Goal: Navigation & Orientation: Find specific page/section

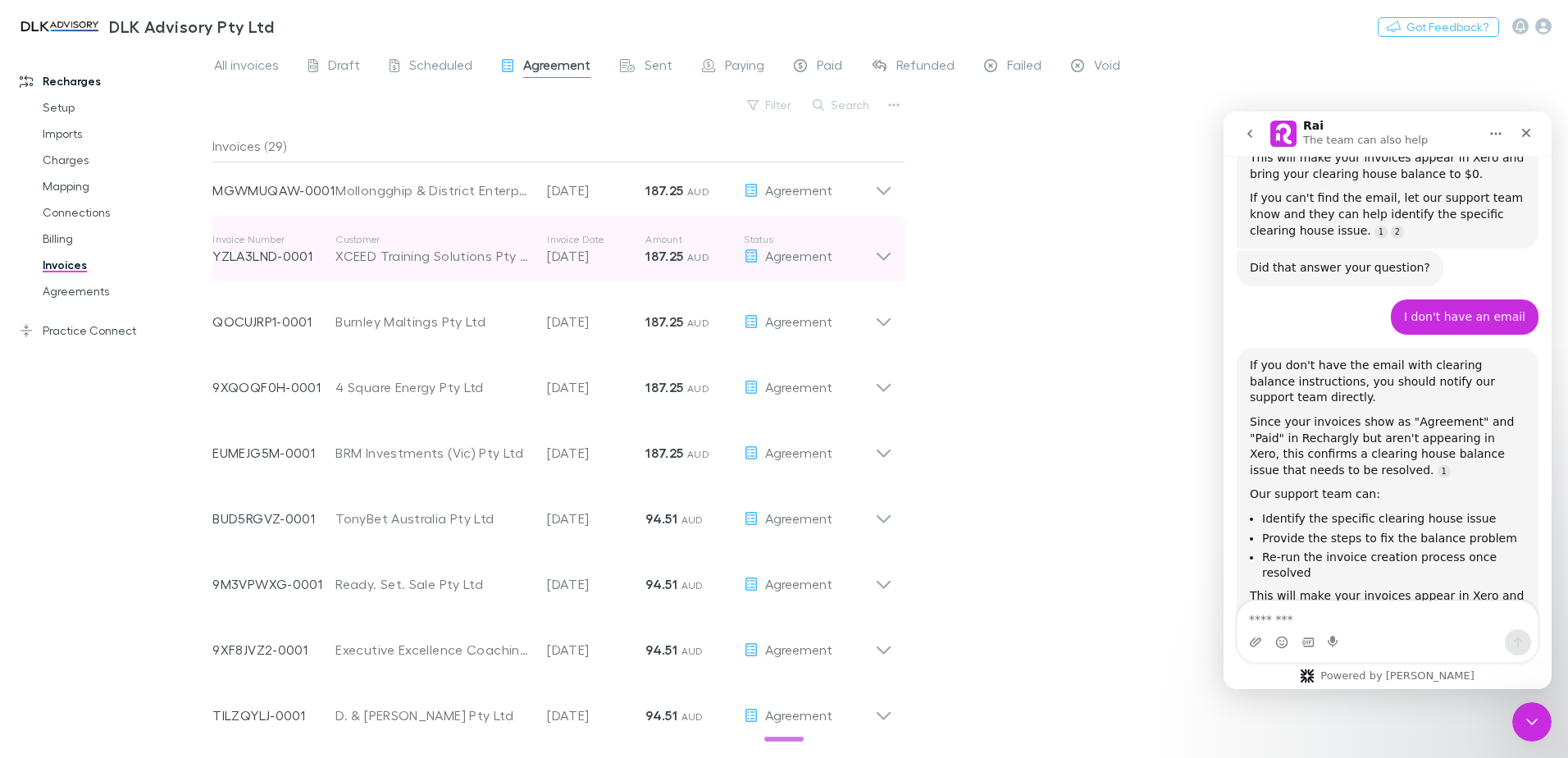
scroll to position [993, 0]
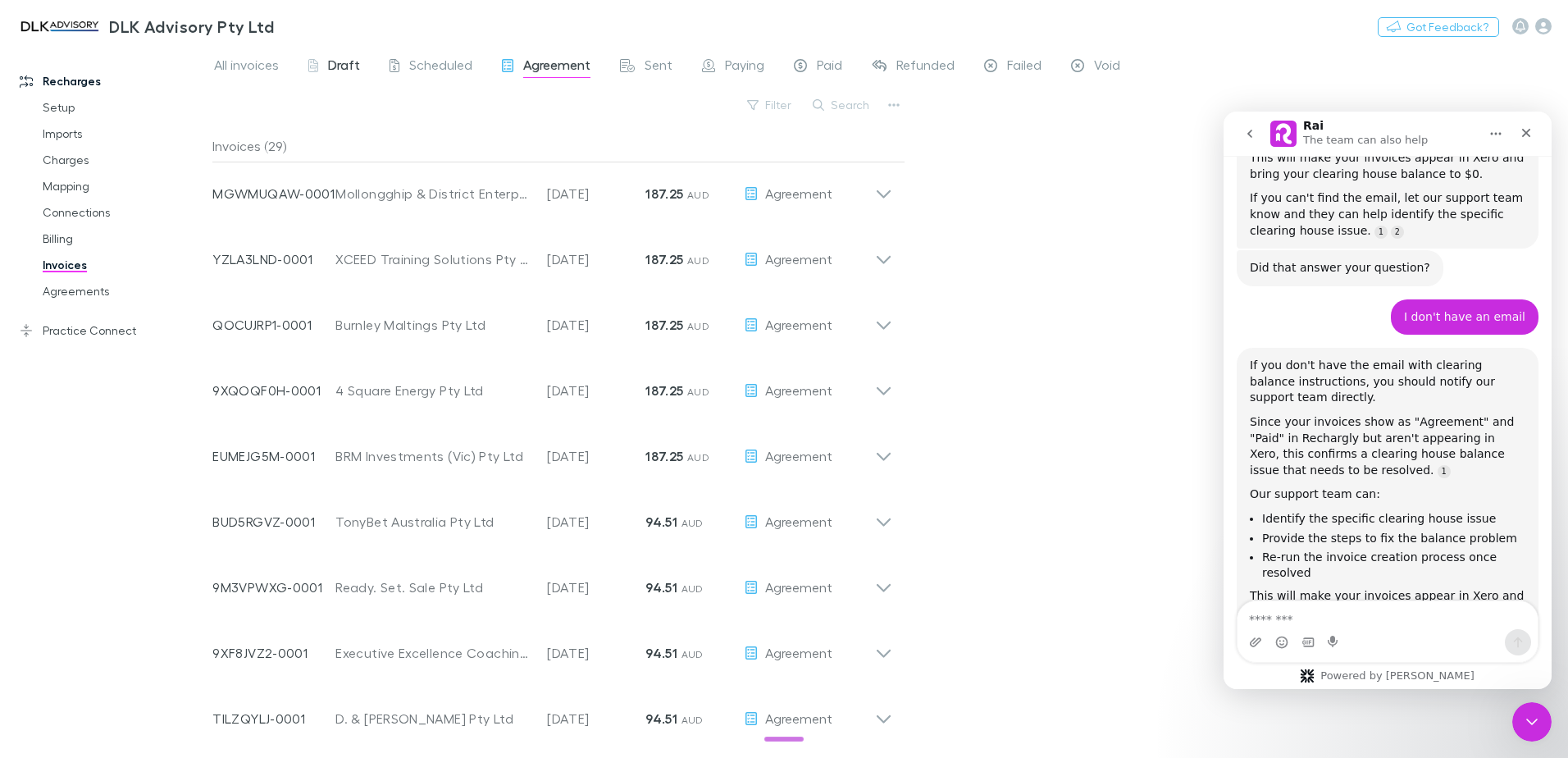
click at [331, 65] on span "Draft" at bounding box center [344, 67] width 32 height 22
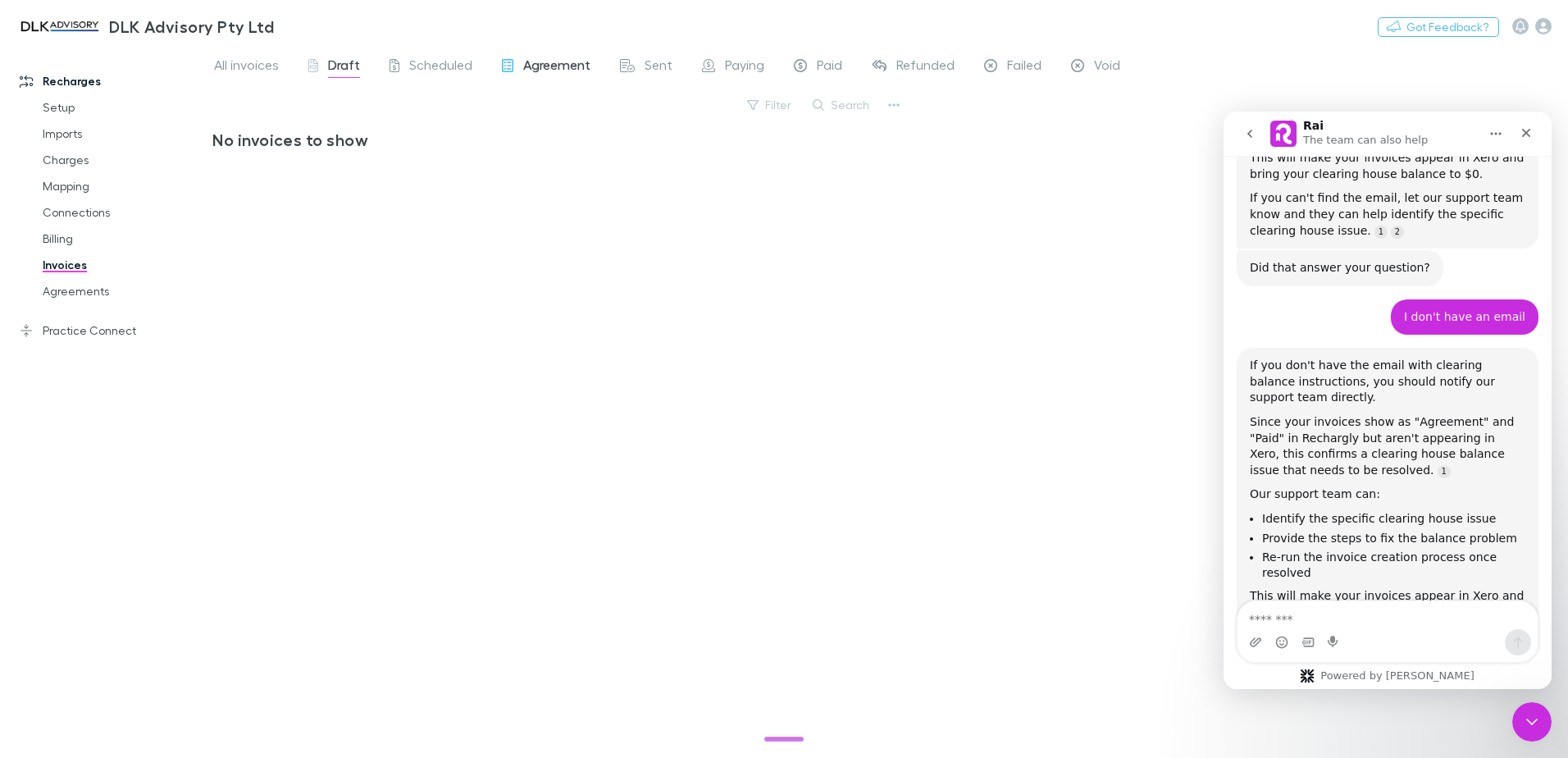
click at [528, 66] on span "Agreement" at bounding box center [557, 67] width 67 height 22
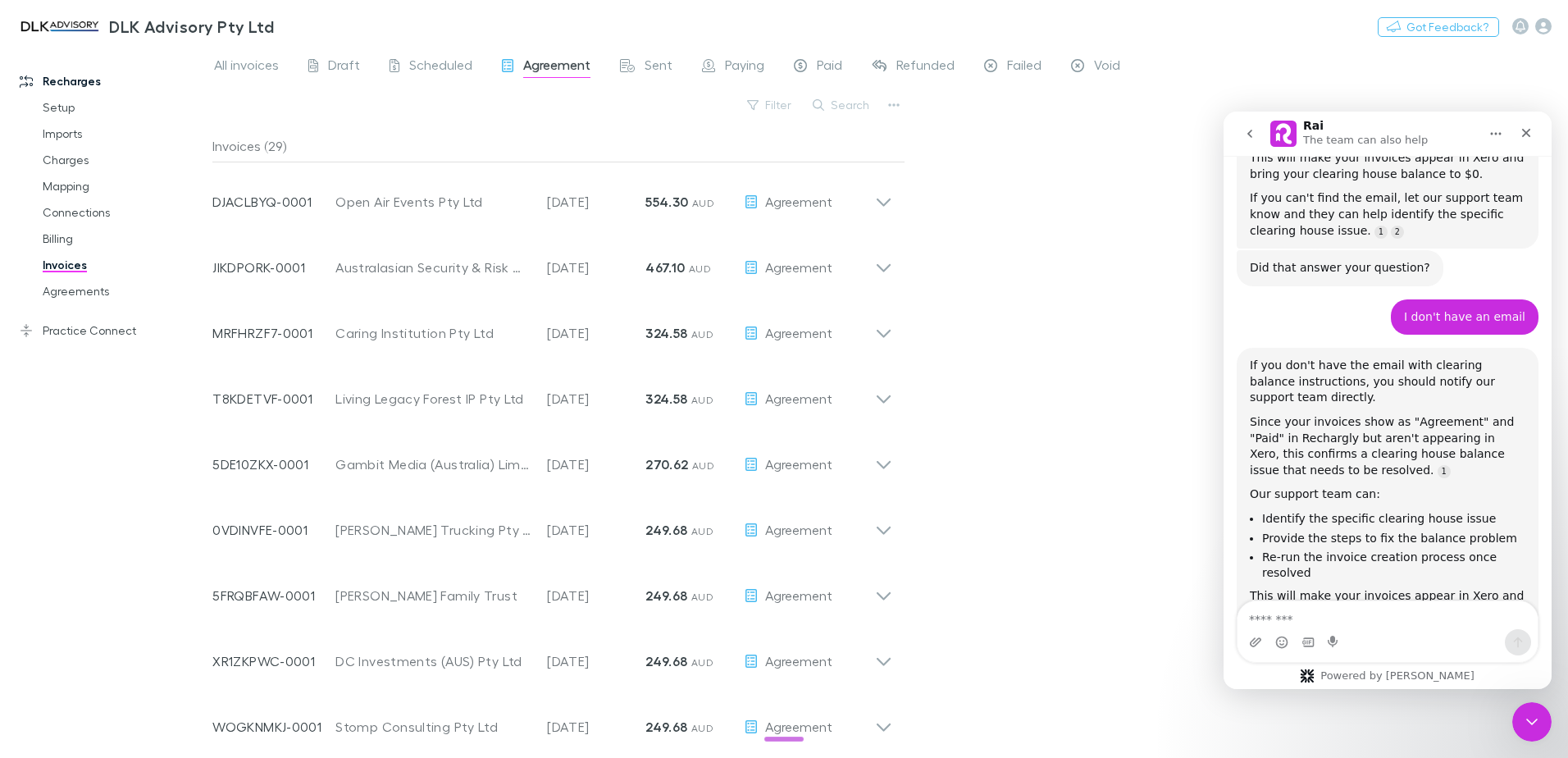
click at [648, 66] on span "Sent" at bounding box center [658, 67] width 28 height 22
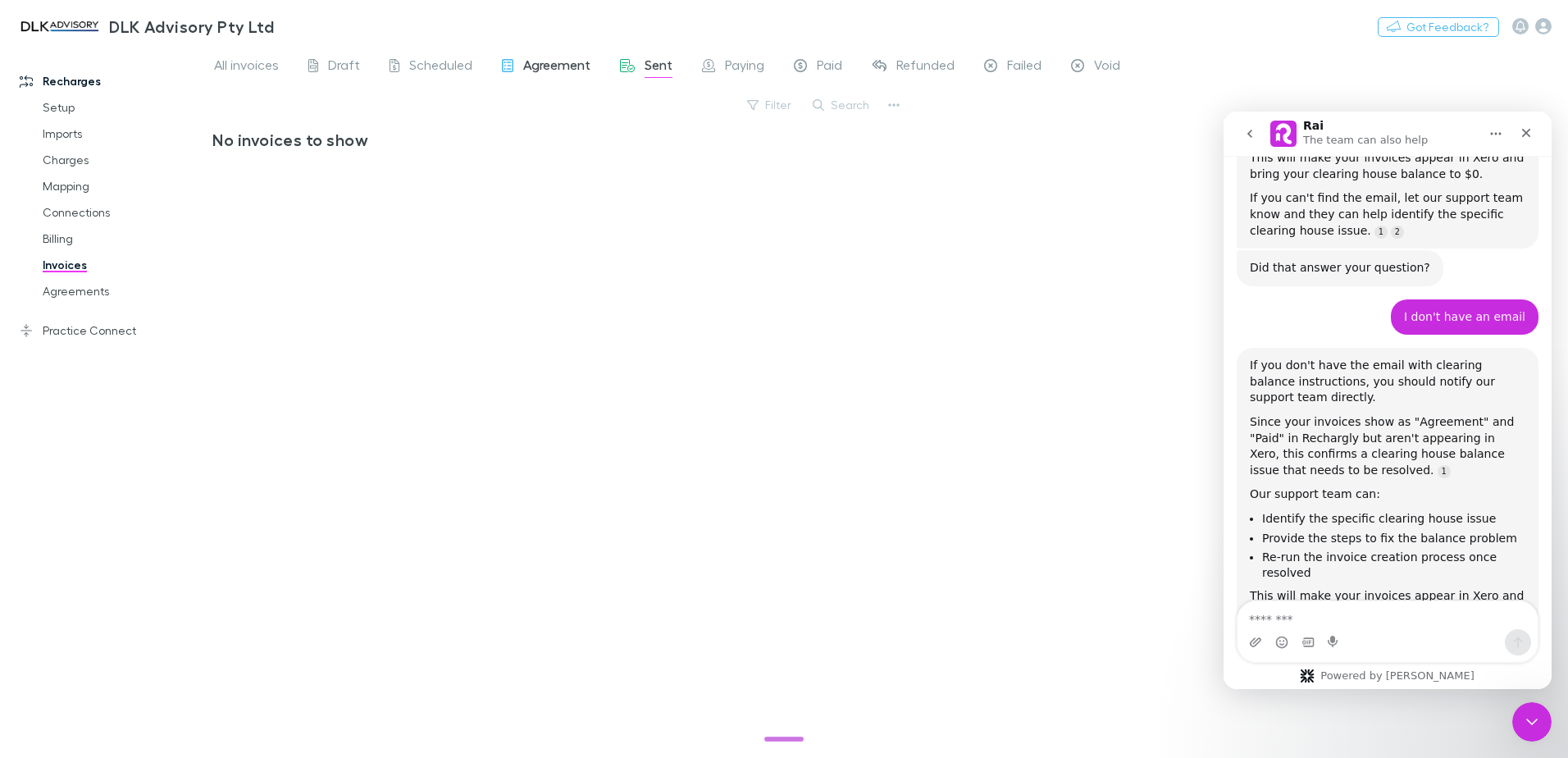
click at [557, 55] on link "Agreement" at bounding box center [547, 67] width 92 height 26
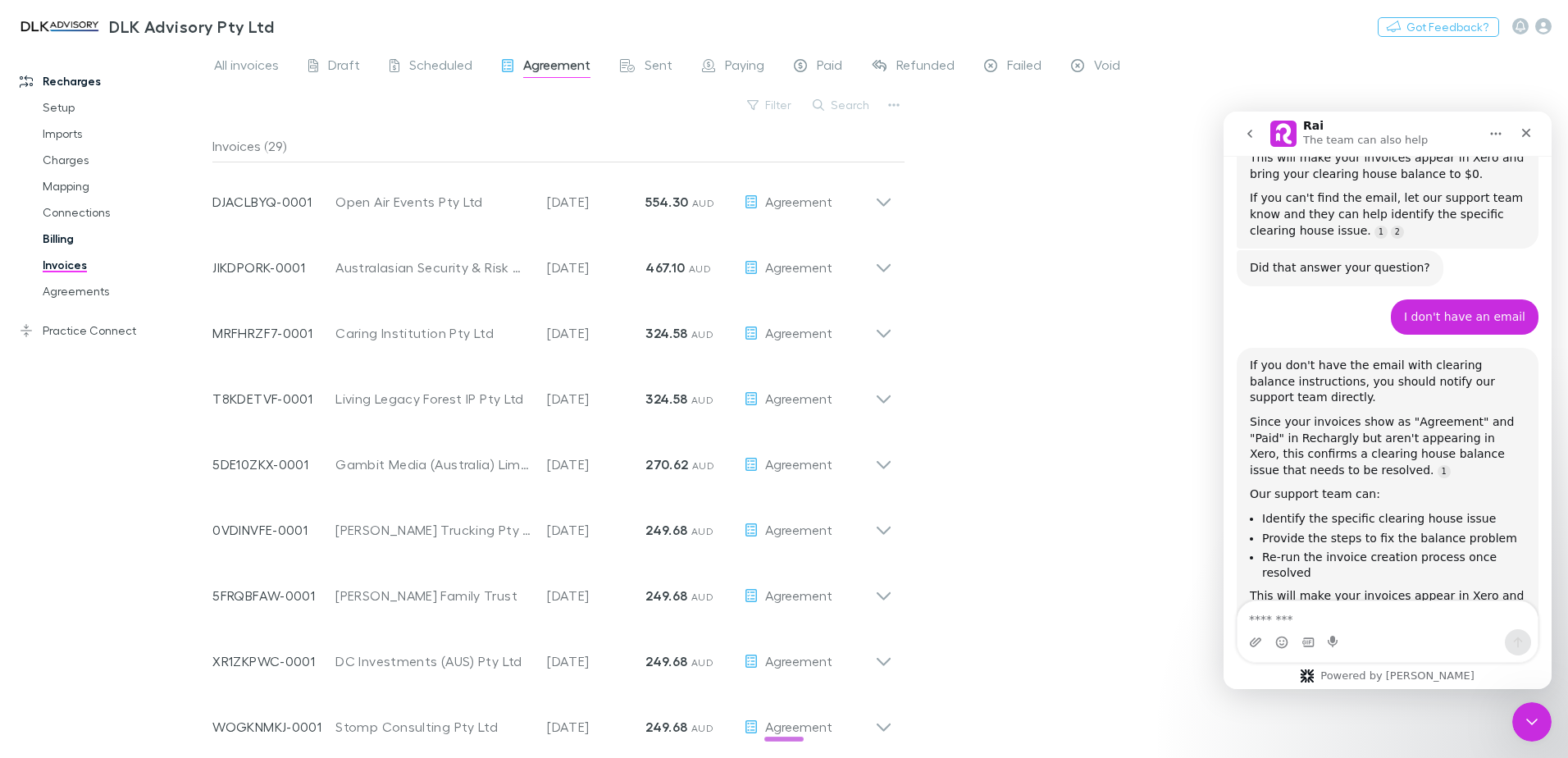
click at [67, 248] on link "Billing" at bounding box center [123, 238] width 195 height 26
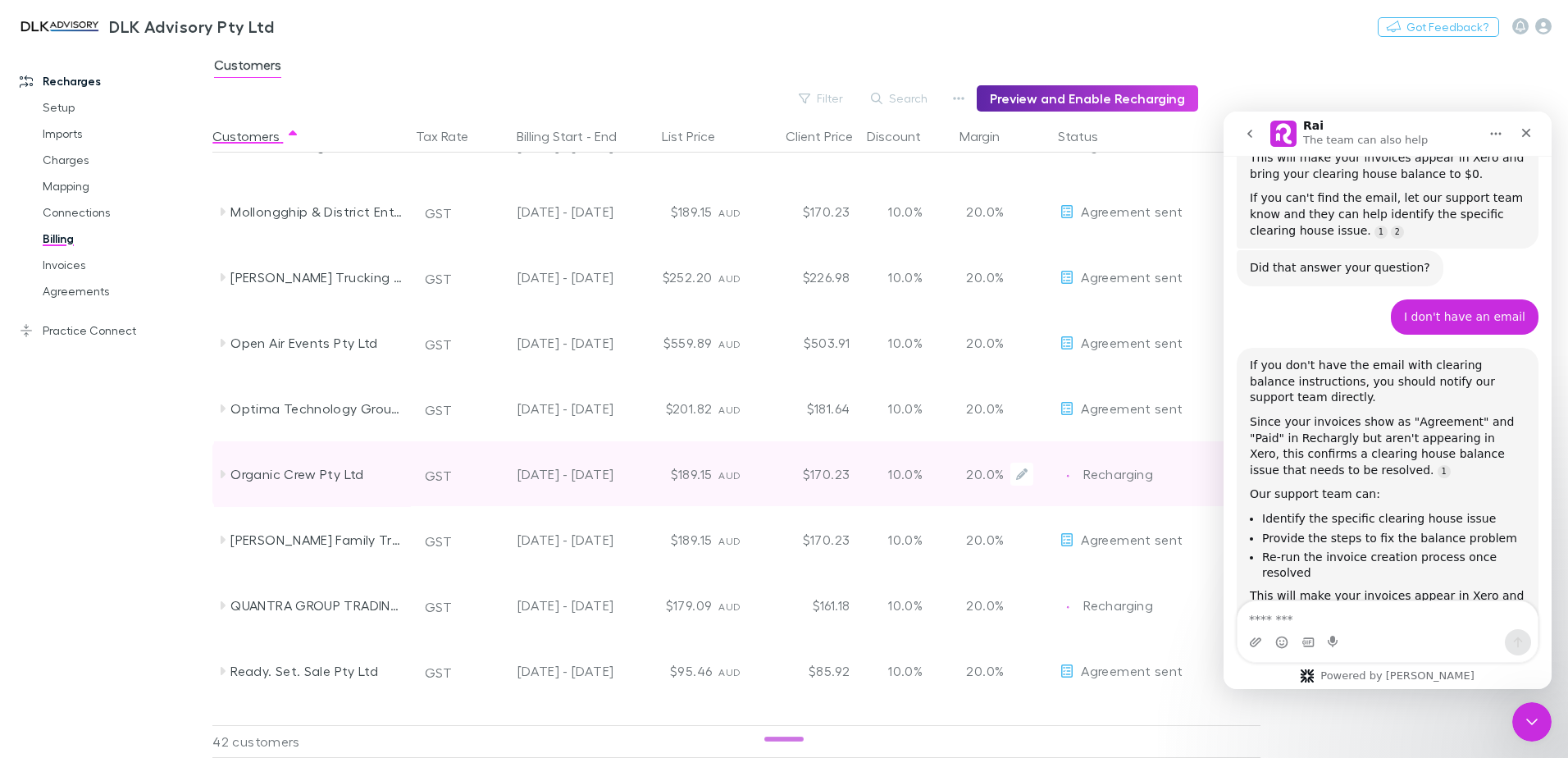
scroll to position [1558, 0]
